Goal: Task Accomplishment & Management: Manage account settings

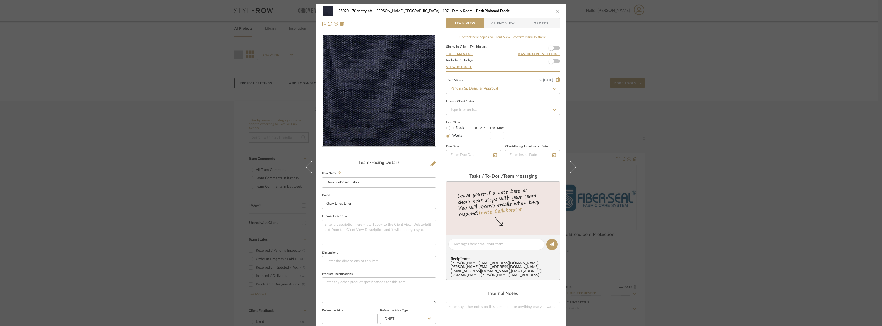
click at [513, 19] on span "Client View" at bounding box center [503, 23] width 24 height 10
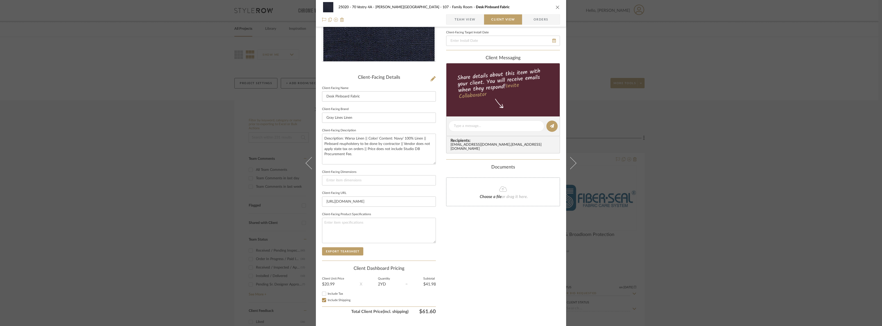
scroll to position [96, 0]
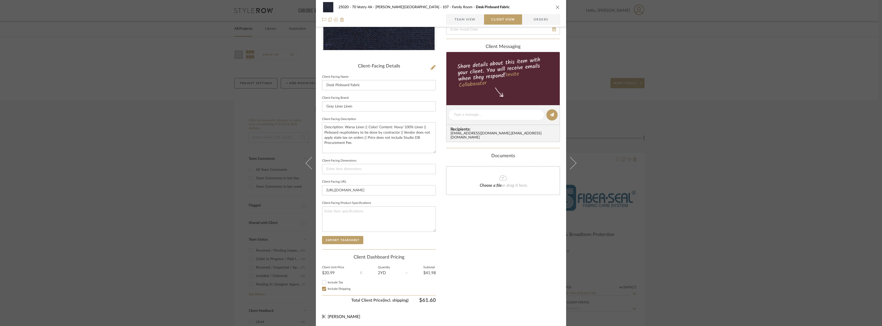
click at [340, 281] on span "Include Tax" at bounding box center [335, 282] width 15 height 3
click at [327, 281] on input "Include Tax" at bounding box center [324, 282] width 6 height 6
checkbox input "false"
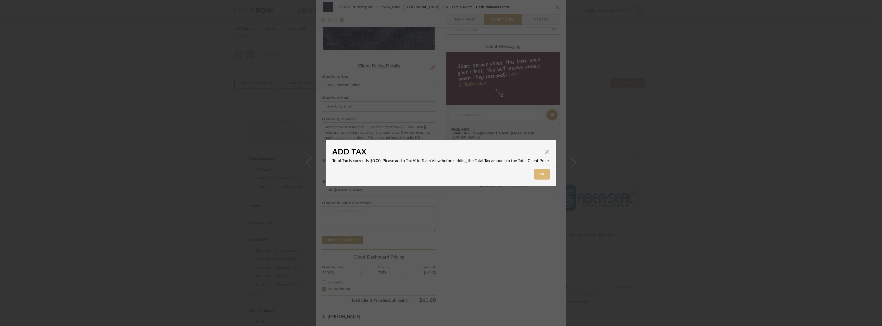
click at [543, 177] on button "Ok" at bounding box center [541, 174] width 15 height 11
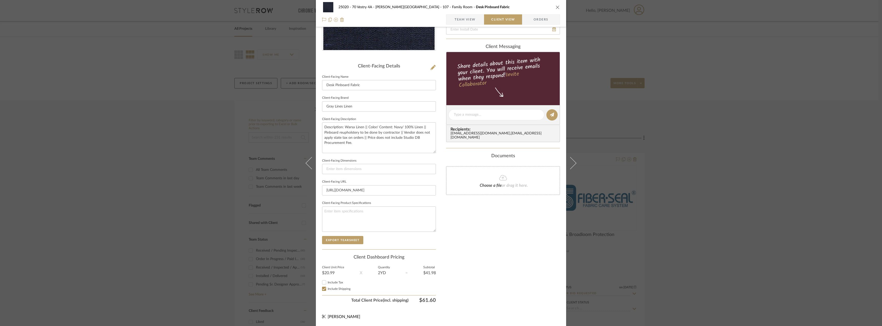
click at [538, 236] on div "Only content on this tab can share to Dashboard. Click eyeball icon to show or …" at bounding box center [503, 121] width 114 height 367
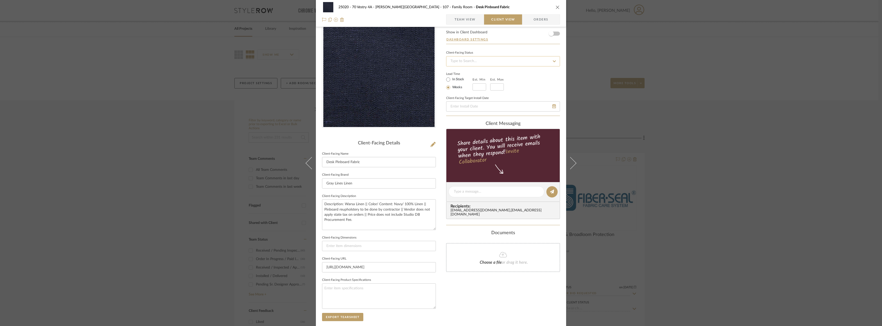
scroll to position [0, 0]
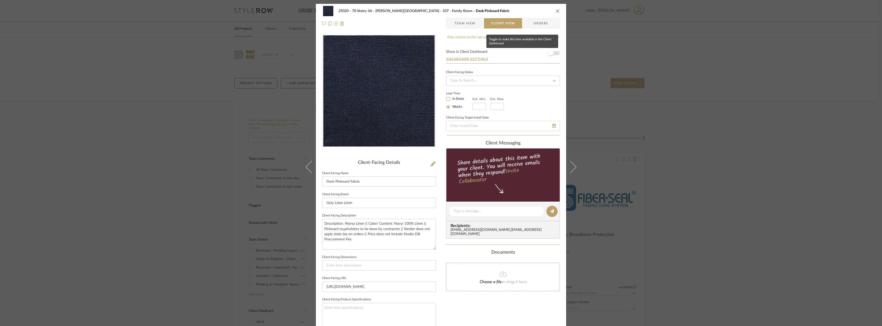
click at [553, 53] on span "button" at bounding box center [551, 52] width 11 height 11
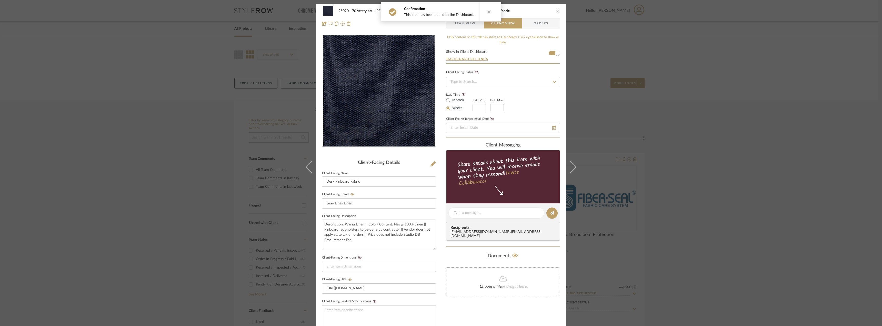
click at [456, 101] on label "In Stock" at bounding box center [457, 100] width 13 height 5
click at [451, 101] on input "In Stock" at bounding box center [448, 100] width 6 height 6
radio input "true"
click at [462, 94] on icon at bounding box center [464, 94] width 4 height 3
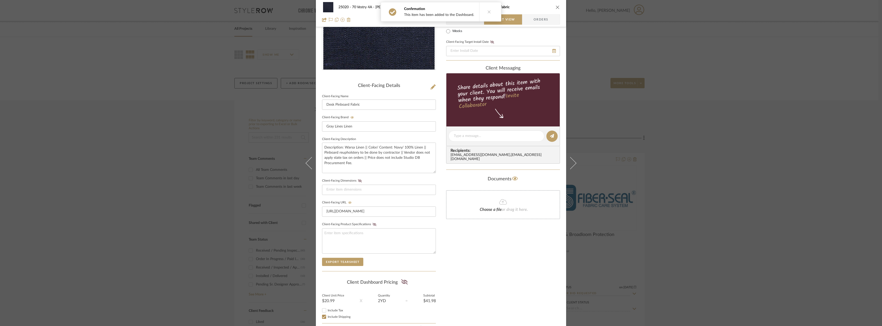
scroll to position [105, 0]
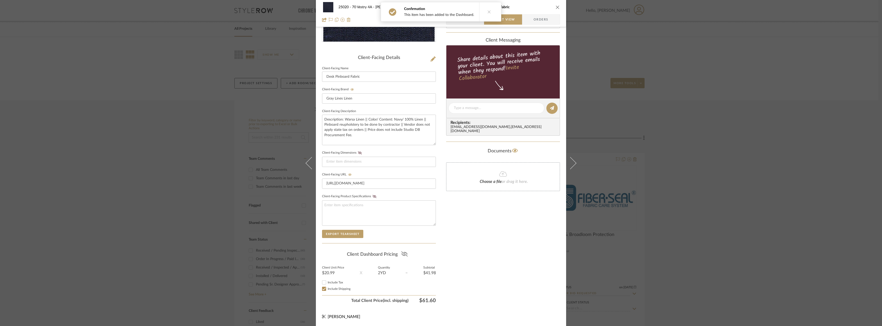
click at [402, 253] on icon at bounding box center [404, 253] width 6 height 5
click at [508, 236] on div "Only content on this tab can share to Dashboard. Click eyeball icon to show or …" at bounding box center [503, 117] width 114 height 375
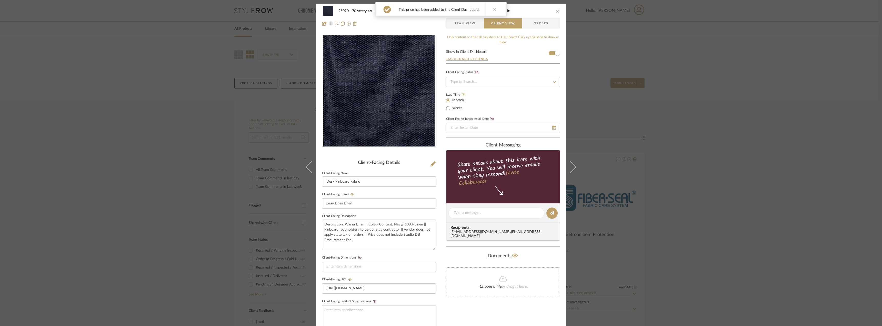
click at [468, 25] on span "Team View" at bounding box center [465, 23] width 21 height 10
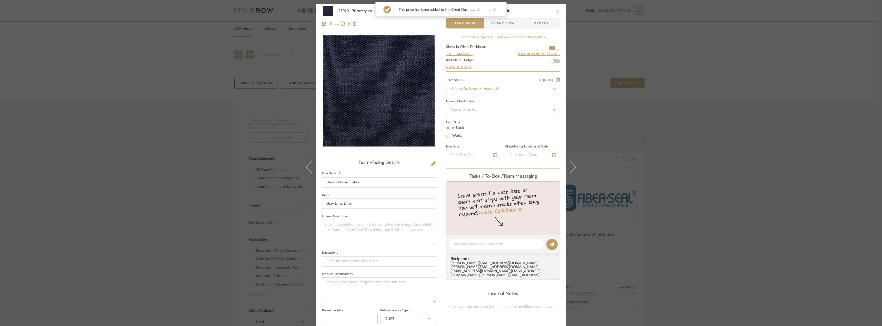
click at [479, 88] on input "Pending Sr. Designer Approval" at bounding box center [503, 89] width 114 height 10
type input "approval"
click at [463, 116] on span "Approval Pending" at bounding box center [464, 116] width 28 height 4
type input "9/4/2025"
type input "Approval Pending"
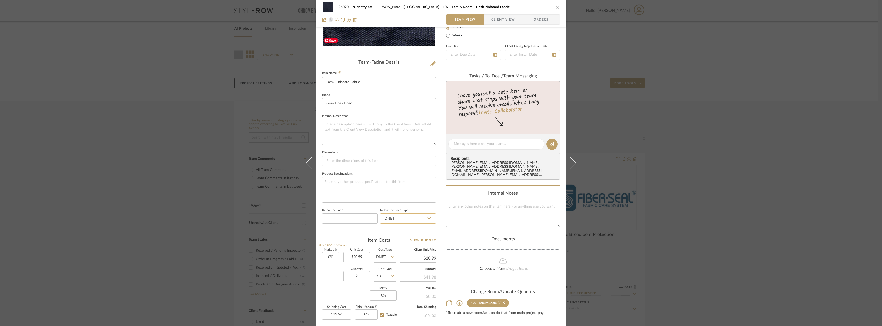
type input "9/4/2025"
type input "Approval Pending"
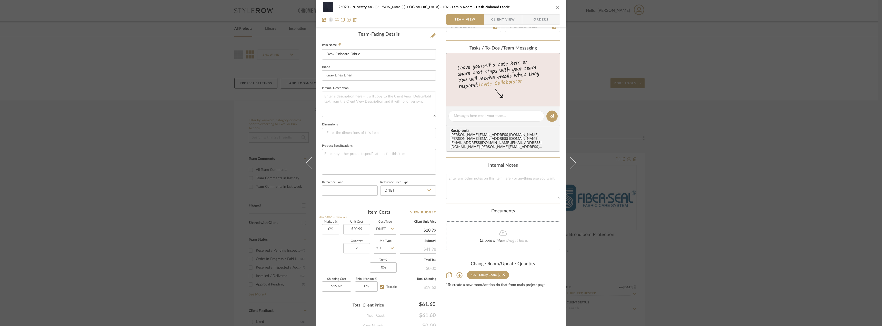
scroll to position [152, 0]
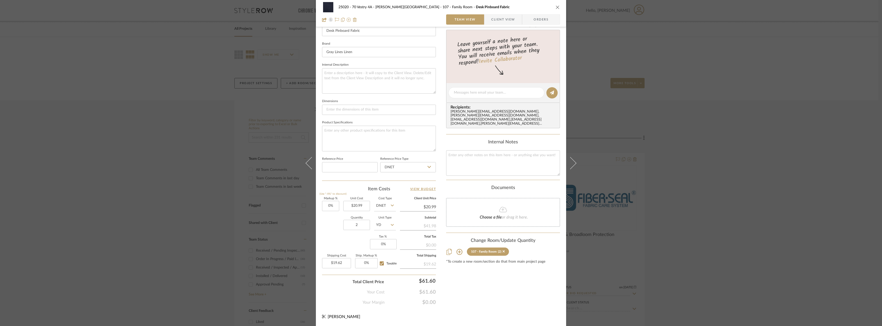
click at [465, 284] on div "Content here copies to Client View - confirm visibility there. Show in Client D…" at bounding box center [503, 94] width 114 height 422
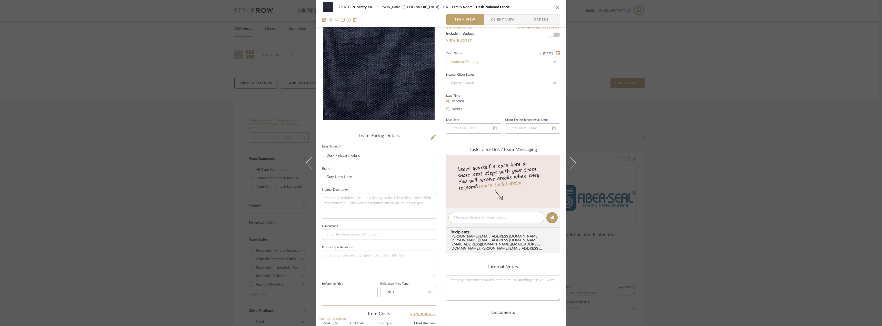
scroll to position [0, 0]
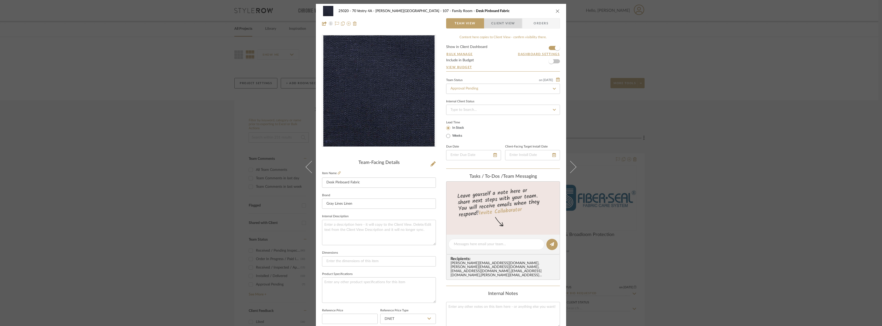
click at [496, 24] on span "Client View" at bounding box center [503, 23] width 24 height 10
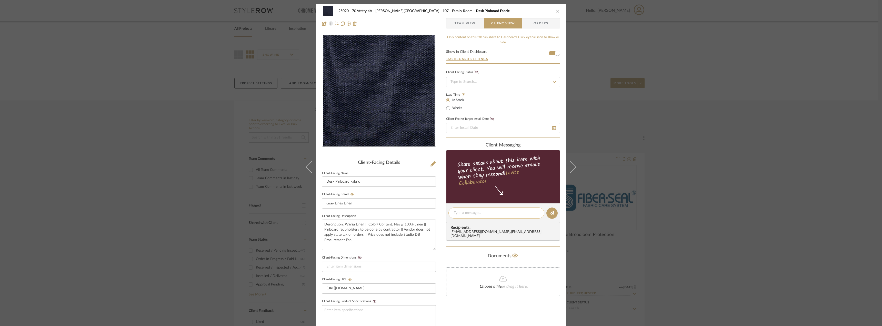
click at [468, 211] on textarea at bounding box center [496, 212] width 85 height 5
type textarea "Hi Emily! Here is pricing for the pin board fabric behind the desk in the famil…"
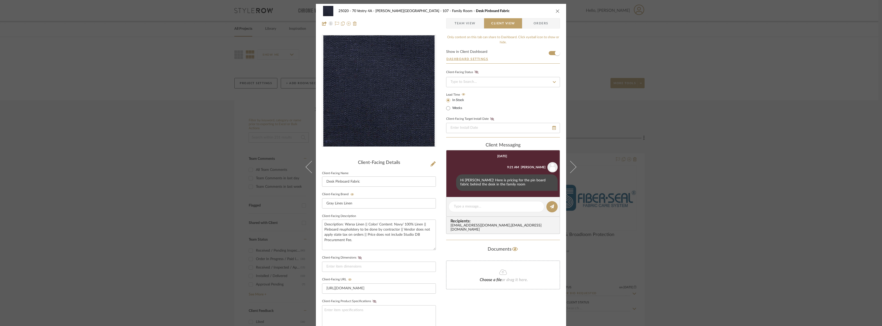
click at [796, 159] on div "25020 - 70 Vestry 4A - Grant-Stanleigh 107 - Family Room Desk Pinboard Fabric T…" at bounding box center [441, 163] width 882 height 326
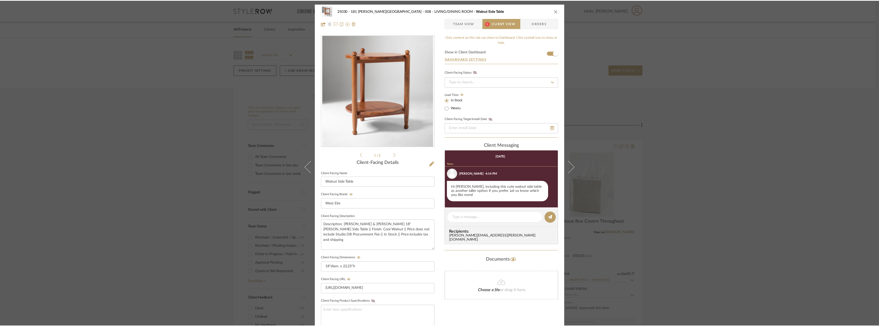
scroll to position [8, 0]
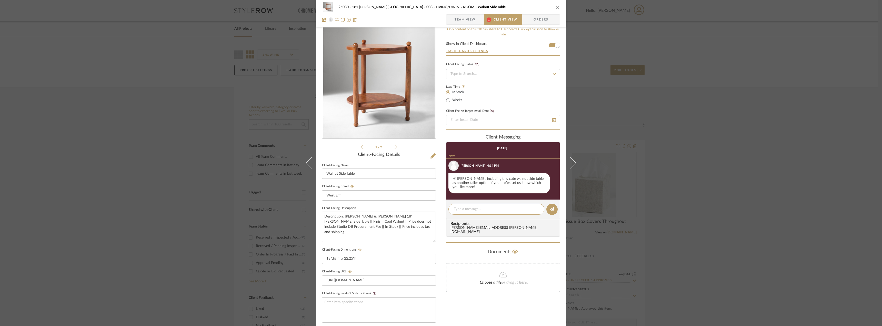
click at [687, 174] on div "25030 - 181 [PERSON_NAME] 008 - LIVING/DINING ROOM Walnut Side Table Team View …" at bounding box center [441, 163] width 882 height 326
